Goal: Information Seeking & Learning: Learn about a topic

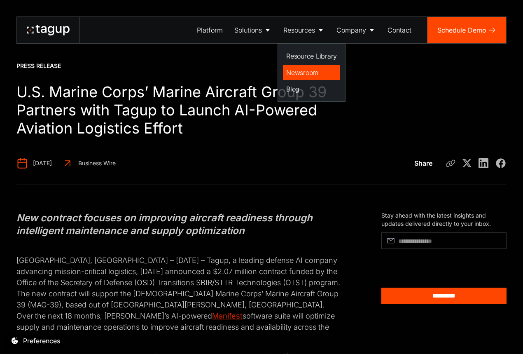
click at [303, 75] on div "Newsroom" at bounding box center [311, 73] width 51 height 10
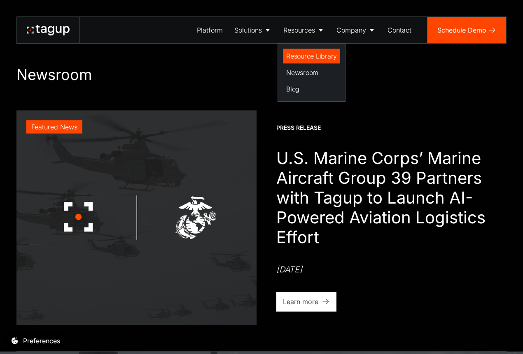
click at [305, 59] on div "Resource Library" at bounding box center [311, 56] width 51 height 10
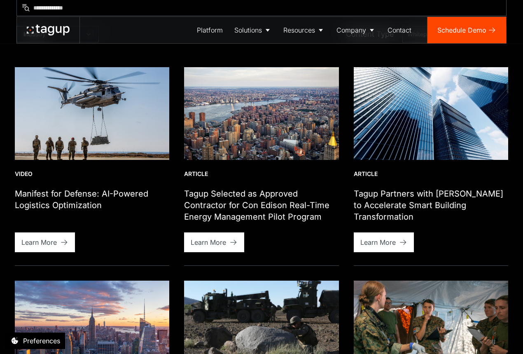
scroll to position [348, 0]
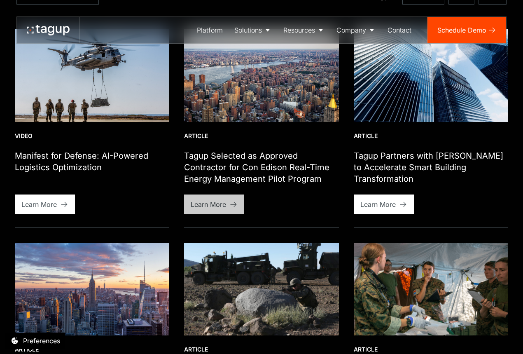
click at [221, 206] on div "Learn More" at bounding box center [208, 204] width 35 height 10
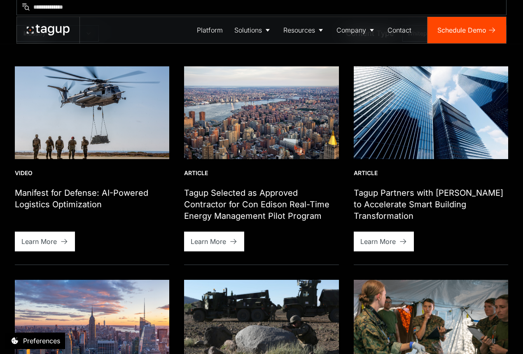
scroll to position [273, 0]
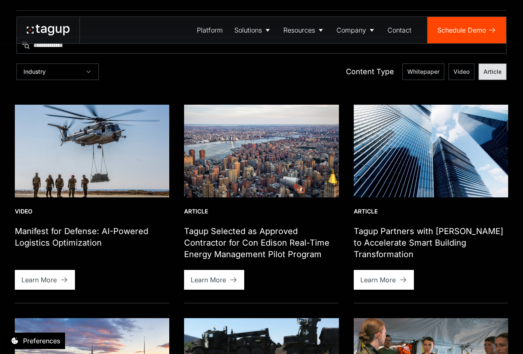
click at [494, 64] on label "Article" at bounding box center [493, 71] width 28 height 16
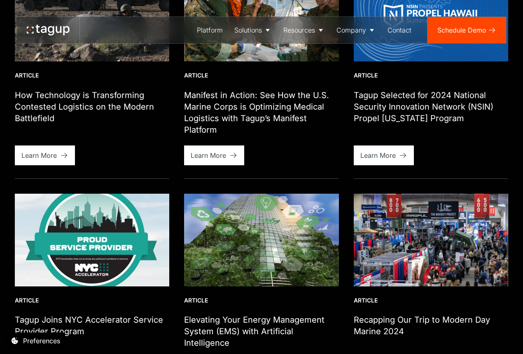
scroll to position [687, 0]
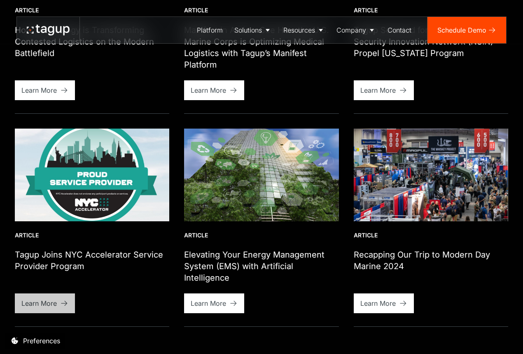
click at [62, 301] on icon at bounding box center [64, 303] width 8 height 8
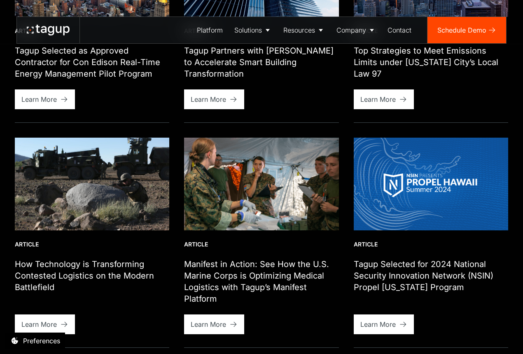
scroll to position [280, 0]
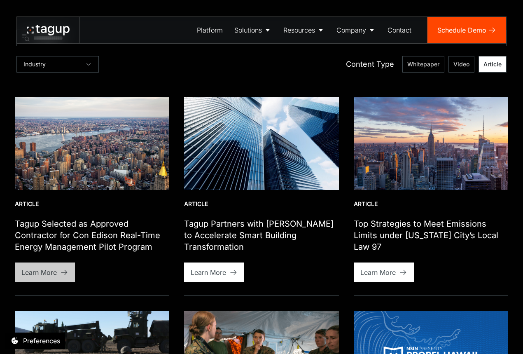
click at [61, 273] on icon at bounding box center [64, 272] width 8 height 8
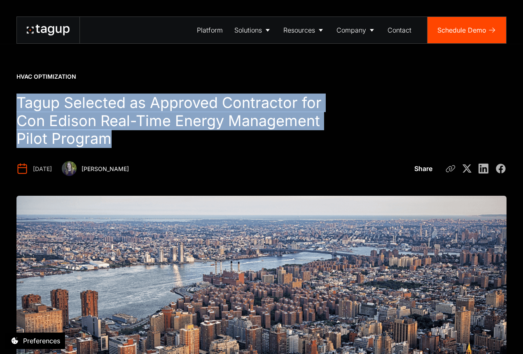
drag, startPoint x: 14, startPoint y: 105, endPoint x: 110, endPoint y: 131, distance: 98.6
click at [110, 131] on div "HVAC Optimization Tagup Selected as Approved Contractor for Con Edison Real-Tim…" at bounding box center [261, 209] width 523 height 418
copy h1 "Tagup Selected as Approved Contractor for Con Edison Real-Time Energy Managemen…"
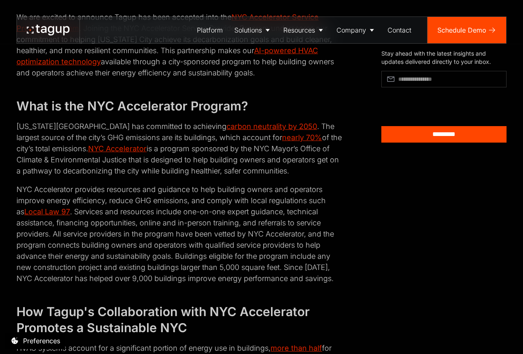
scroll to position [579, 0]
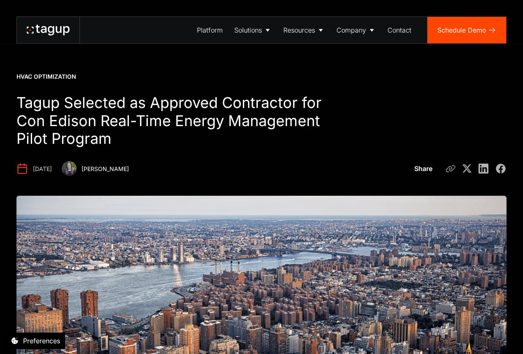
click at [77, 166] on img at bounding box center [69, 168] width 15 height 15
click at [77, 171] on img at bounding box center [69, 168] width 15 height 15
click at [129, 165] on div "Nicole Laskowski" at bounding box center [105, 169] width 47 height 8
click at [481, 1] on div "Platform Solutions Solutions Defense Enterprise Resources Resource Library News…" at bounding box center [261, 22] width 523 height 44
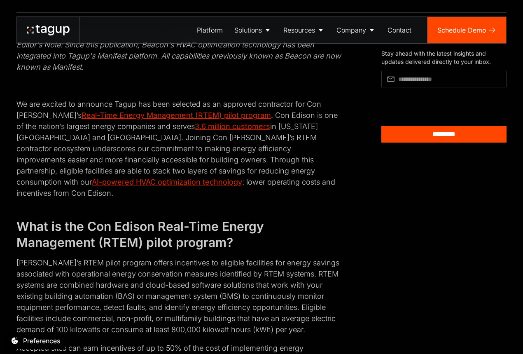
scroll to position [406, 0]
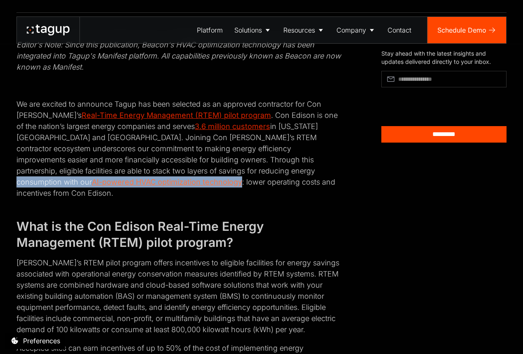
drag, startPoint x: 187, startPoint y: 170, endPoint x: 54, endPoint y: 181, distance: 134.3
click at [54, 181] on p "We are excited to announce Tagup has been selected as an approved contractor fo…" at bounding box center [178, 148] width 325 height 100
copy p "r AI-powered HVAC optimization technology"
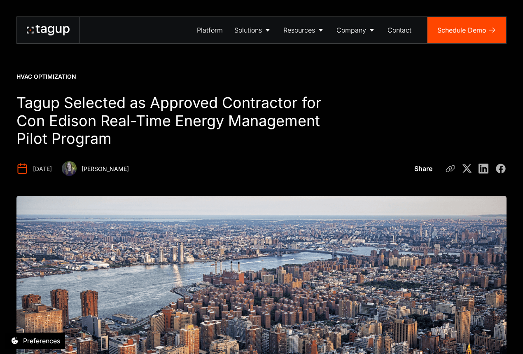
scroll to position [0, 0]
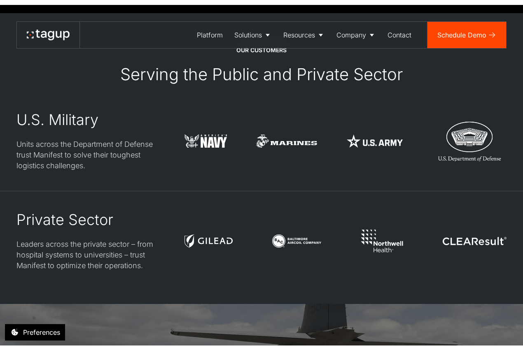
scroll to position [104, 0]
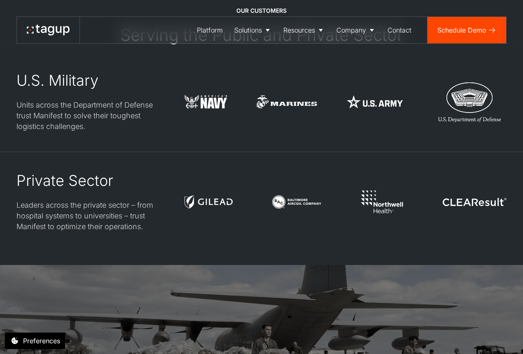
scroll to position [2140, 0]
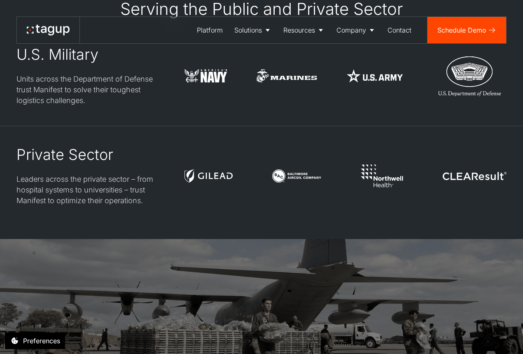
click at [249, 79] on div at bounding box center [346, 76] width 322 height 60
click at [267, 61] on div at bounding box center [346, 76] width 322 height 60
click at [267, 69] on img at bounding box center [286, 75] width 61 height 13
click at [298, 103] on div "U.S. Military Units across the Department of Defense trust Manifest to solve th…" at bounding box center [261, 126] width 490 height 160
click at [287, 146] on div at bounding box center [346, 176] width 322 height 60
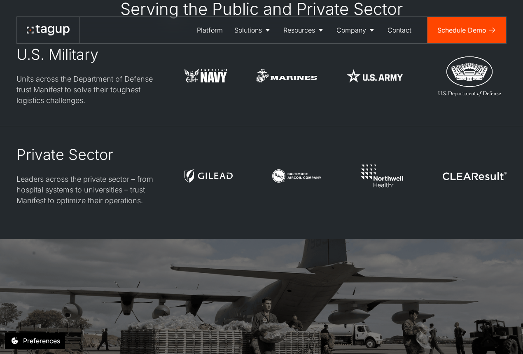
click at [284, 169] on img at bounding box center [296, 175] width 49 height 13
click at [311, 158] on div at bounding box center [346, 176] width 322 height 60
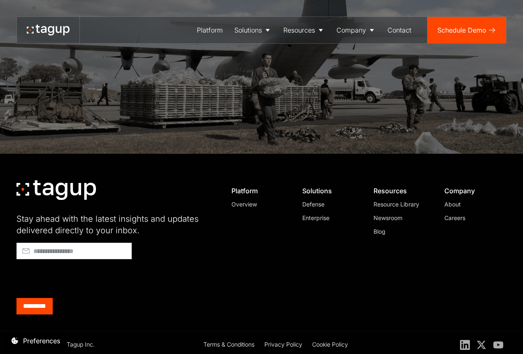
scroll to position [2385, 0]
